Goal: Use online tool/utility: Utilize a website feature to perform a specific function

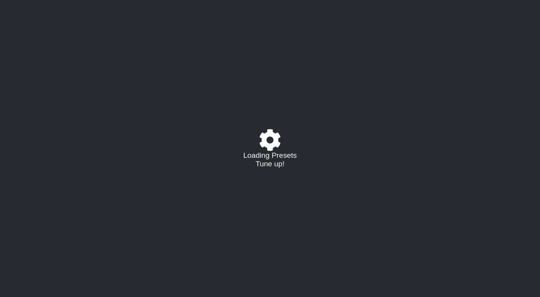
select select "/023927597434"
select select "Eb"
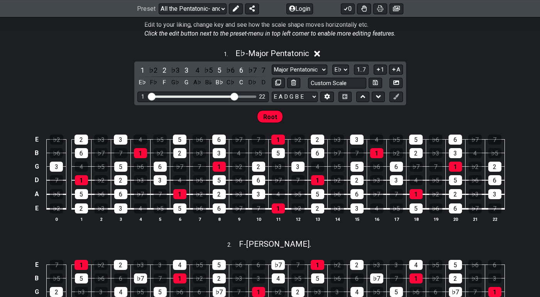
scroll to position [173, 0]
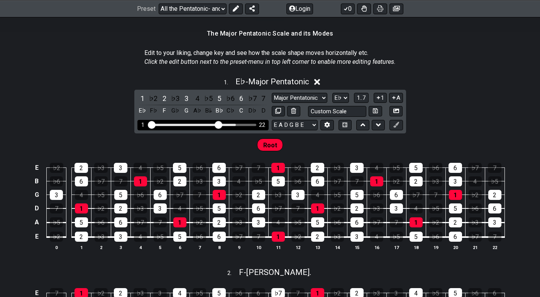
drag, startPoint x: 237, startPoint y: 124, endPoint x: 221, endPoint y: 124, distance: 16.2
click at [220, 124] on input "Visible fret range" at bounding box center [203, 124] width 110 height 0
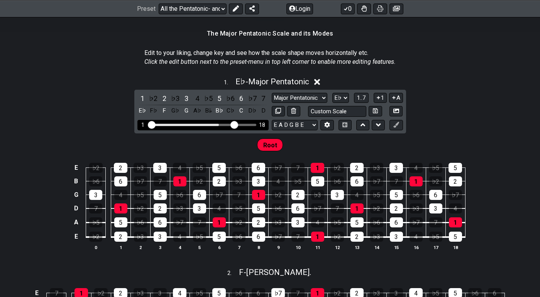
drag, startPoint x: 221, startPoint y: 124, endPoint x: 239, endPoint y: 124, distance: 18.1
click at [238, 124] on div "1 18" at bounding box center [202, 125] width 131 height 10
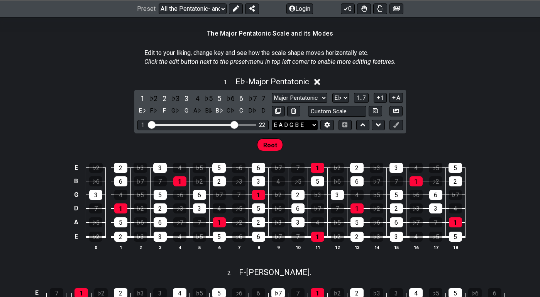
drag, startPoint x: 239, startPoint y: 124, endPoint x: 280, endPoint y: 124, distance: 41.3
click at [280, 124] on div "1 ♭2 2 ♭3 3 4 ♭5 5 ♭6 6 ♭7 7 E♭ F♭ F G♭ G A♭ B𝄫 B♭ C♭ C D♭ D Major Pentatonic R…" at bounding box center [270, 112] width 272 height 44
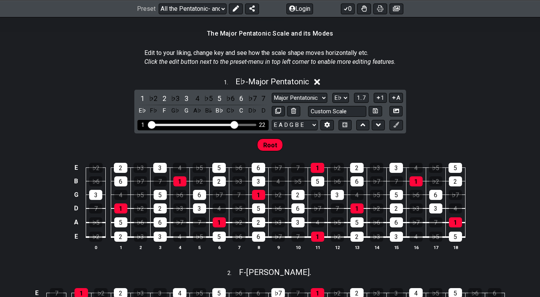
drag, startPoint x: 238, startPoint y: 124, endPoint x: 262, endPoint y: 124, distance: 24.3
click at [256, 125] on div "1 22" at bounding box center [202, 125] width 107 height 0
drag, startPoint x: 236, startPoint y: 122, endPoint x: 256, endPoint y: 122, distance: 19.7
click at [256, 124] on input "Visible fret range" at bounding box center [203, 124] width 110 height 0
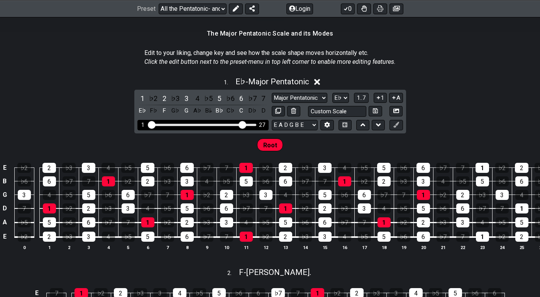
drag, startPoint x: 256, startPoint y: 122, endPoint x: 239, endPoint y: 121, distance: 17.4
click at [239, 124] on input "Visible fret range" at bounding box center [203, 124] width 110 height 0
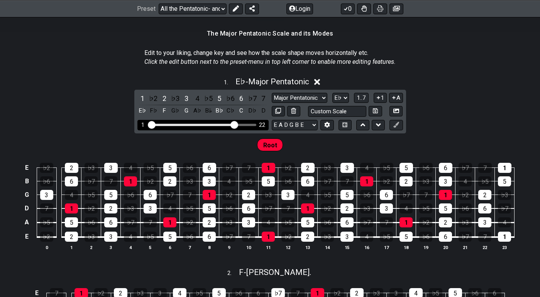
drag, startPoint x: 239, startPoint y: 121, endPoint x: 233, endPoint y: 122, distance: 5.8
click at [233, 124] on input "Visible fret range" at bounding box center [203, 124] width 110 height 0
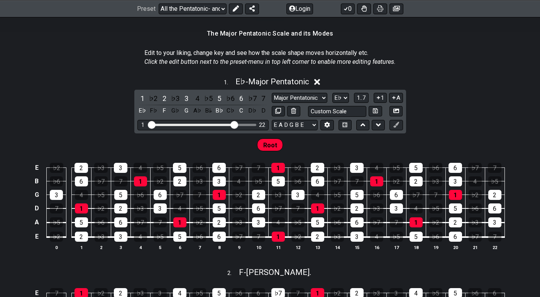
drag, startPoint x: 229, startPoint y: 124, endPoint x: 190, endPoint y: 134, distance: 40.7
click at [190, 134] on div "1 . E♭ - Major Pentatonic 1 ♭2 2 ♭3 3 4 ♭5 5 ♭6 6 ♭7 7 E♭ F♭ F G♭ G A♭ B𝄫 B♭ C♭…" at bounding box center [270, 166] width 540 height 189
drag, startPoint x: 227, startPoint y: 124, endPoint x: 209, endPoint y: 124, distance: 17.4
click at [209, 124] on div "Visible fret range" at bounding box center [192, 125] width 87 height 2
drag, startPoint x: 232, startPoint y: 123, endPoint x: 216, endPoint y: 123, distance: 16.6
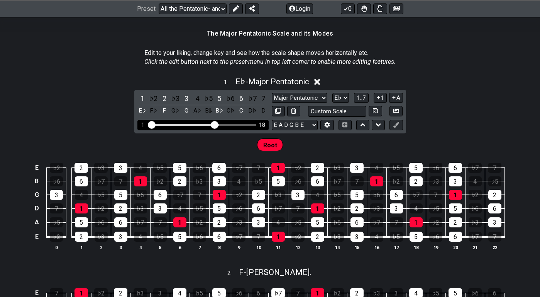
click at [216, 124] on input "Visible fret range" at bounding box center [203, 124] width 110 height 0
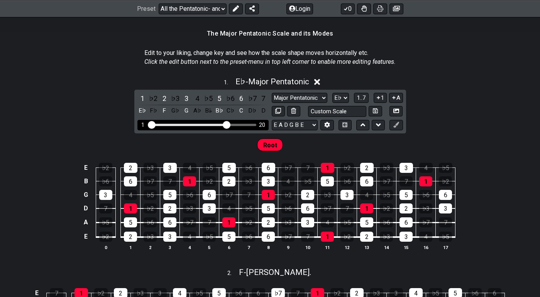
drag, startPoint x: 216, startPoint y: 123, endPoint x: 226, endPoint y: 123, distance: 10.4
click at [226, 124] on input "Visible fret range" at bounding box center [203, 124] width 110 height 0
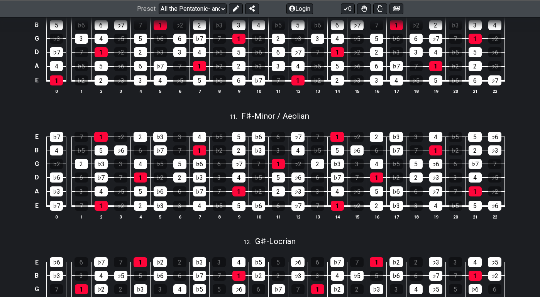
scroll to position [1624, 0]
